Goal: Check status: Check status

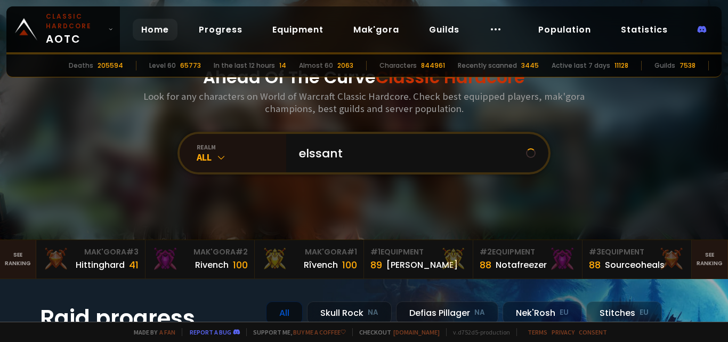
type input "elssanto"
click at [370, 157] on input "text" at bounding box center [414, 153] width 243 height 38
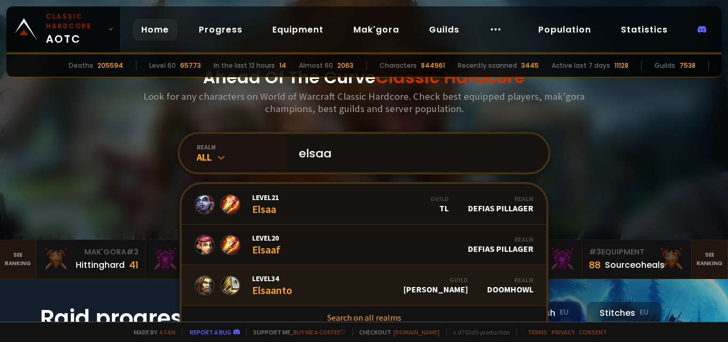
type input "elsaa"
click at [285, 283] on div "Level 34 Elsaanto" at bounding box center [272, 284] width 40 height 23
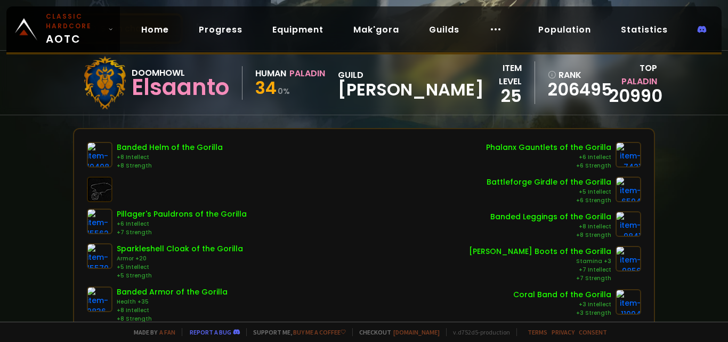
scroll to position [60, 0]
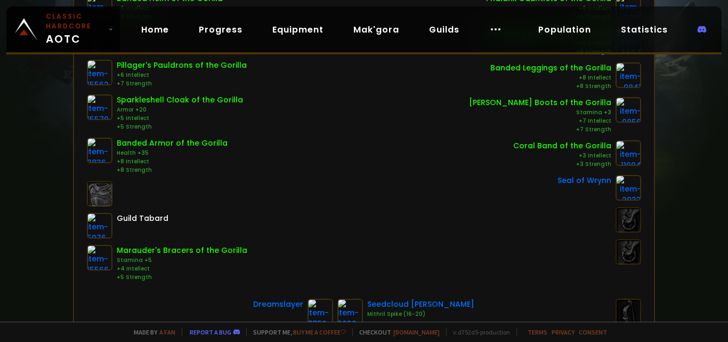
scroll to position [217, 0]
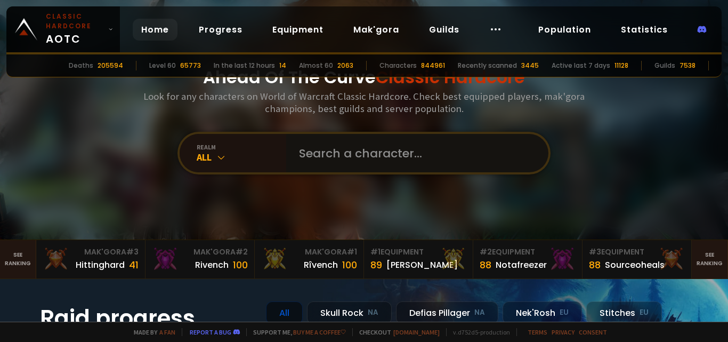
click at [376, 145] on input "text" at bounding box center [414, 153] width 243 height 38
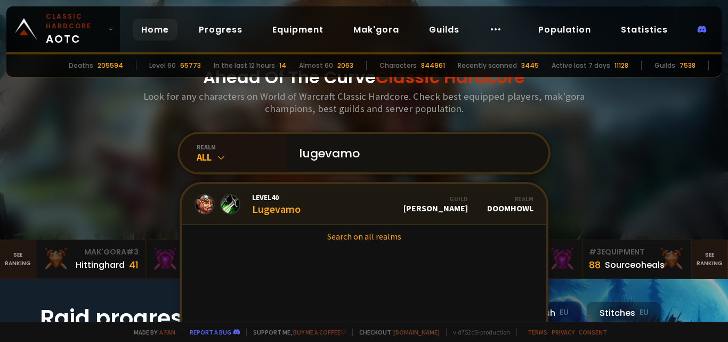
type input "lugevamo"
click at [359, 214] on link "Level 40 Lugevamo Guild [PERSON_NAME] Realm Doomhowl" at bounding box center [364, 204] width 364 height 40
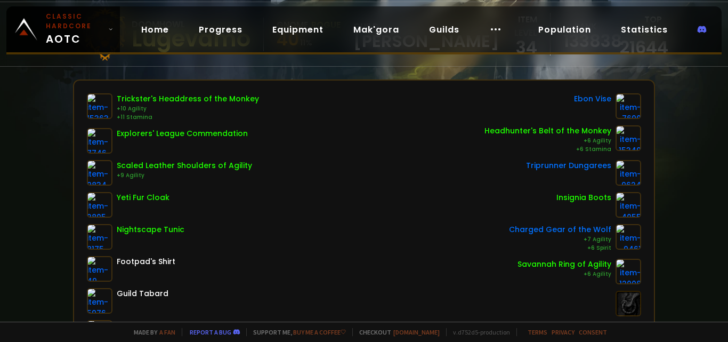
scroll to position [85, 0]
